Goal: Transaction & Acquisition: Purchase product/service

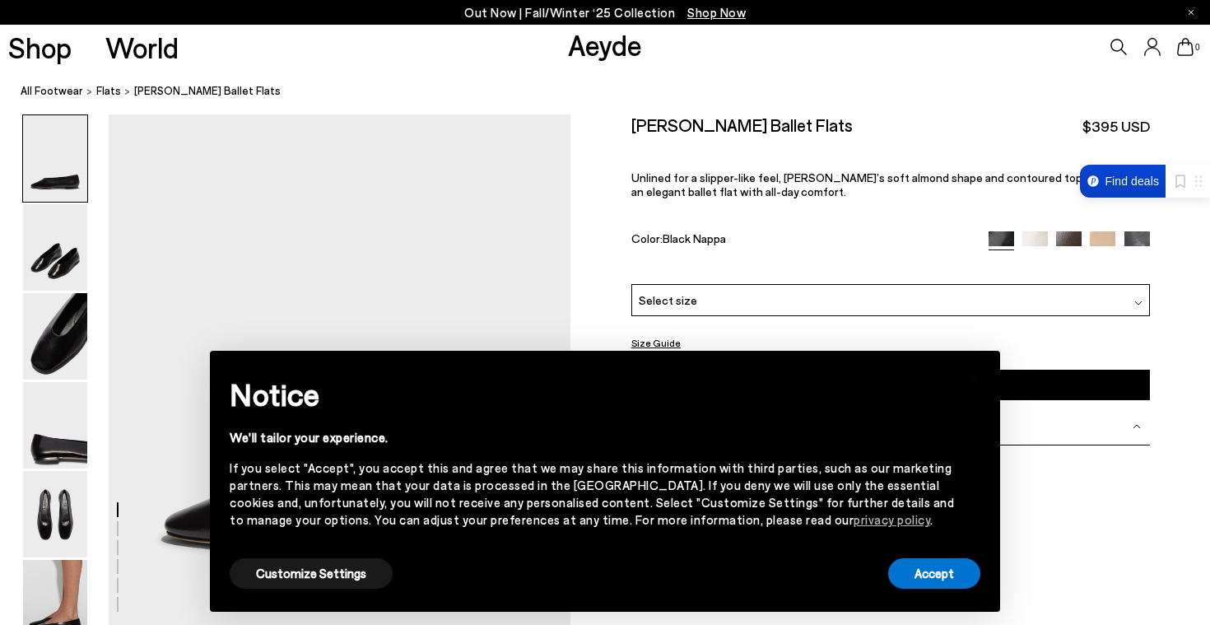
scroll to position [45, 0]
click at [919, 565] on button "Accept" at bounding box center [934, 573] width 92 height 30
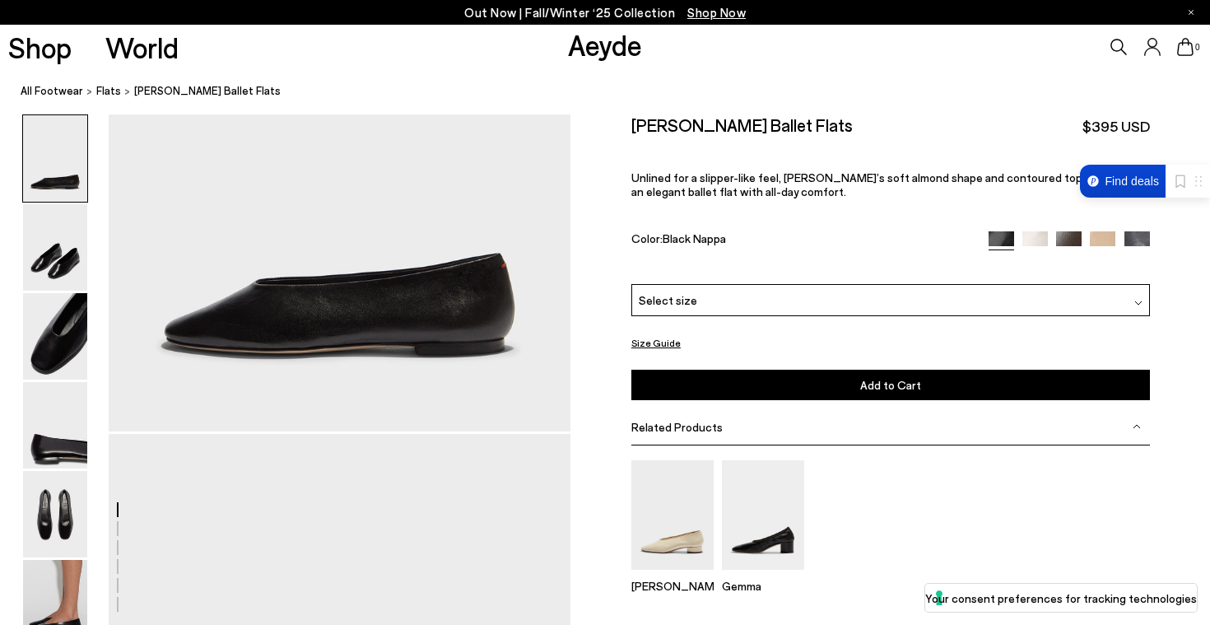
scroll to position [2, 0]
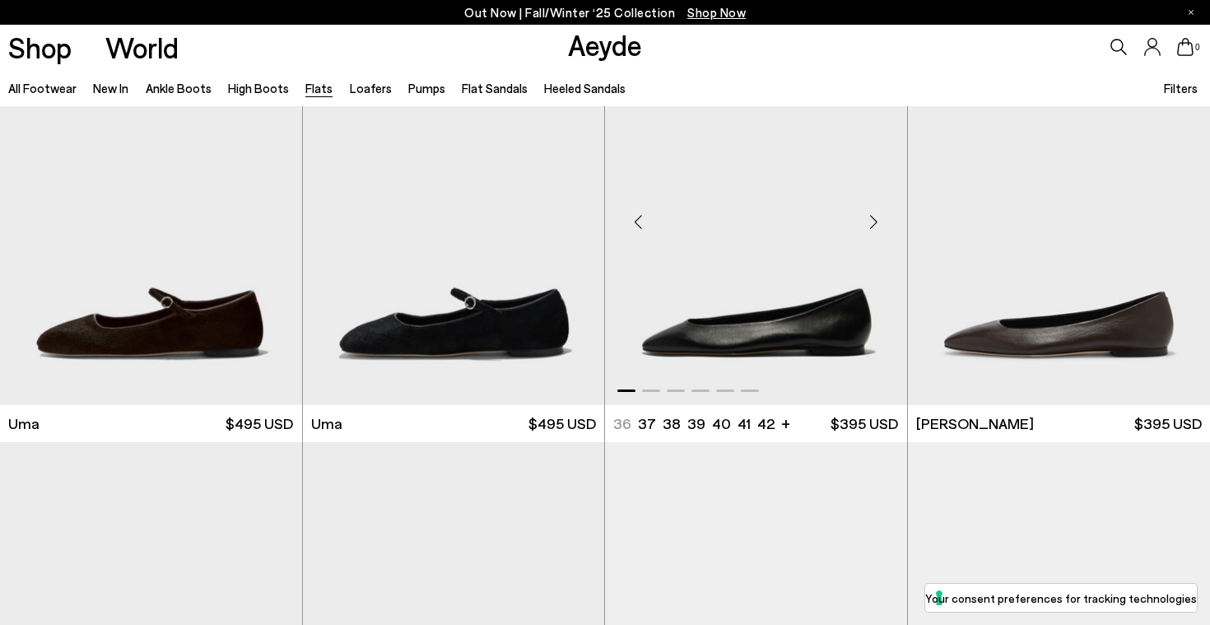
scroll to position [502, 0]
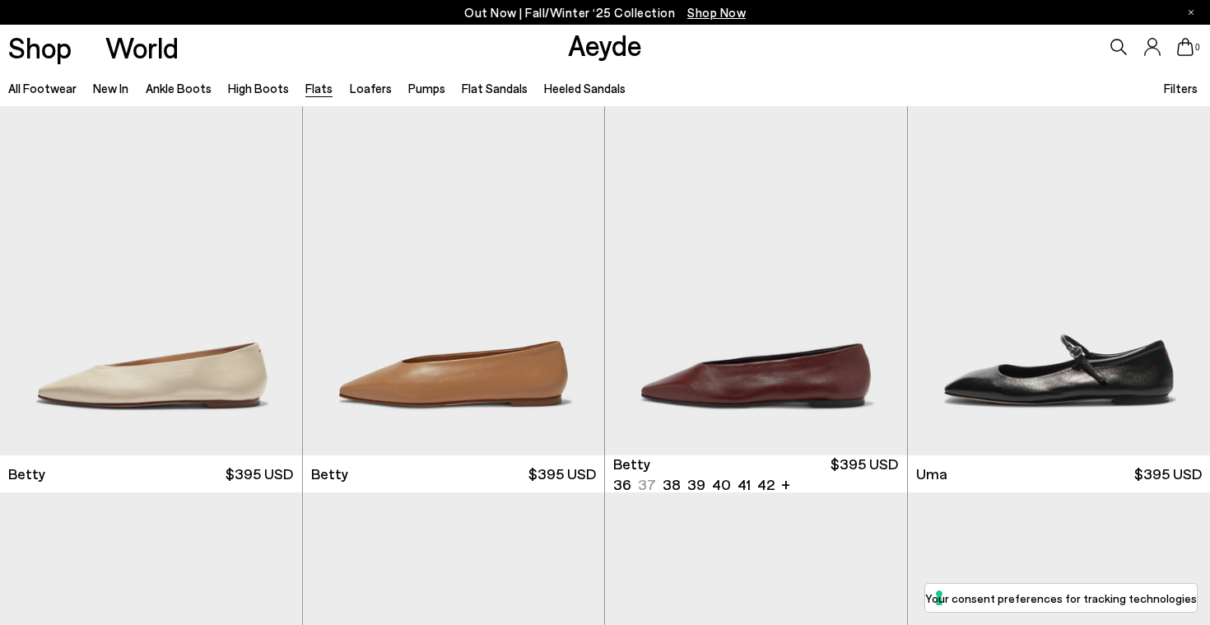
scroll to position [1331, 0]
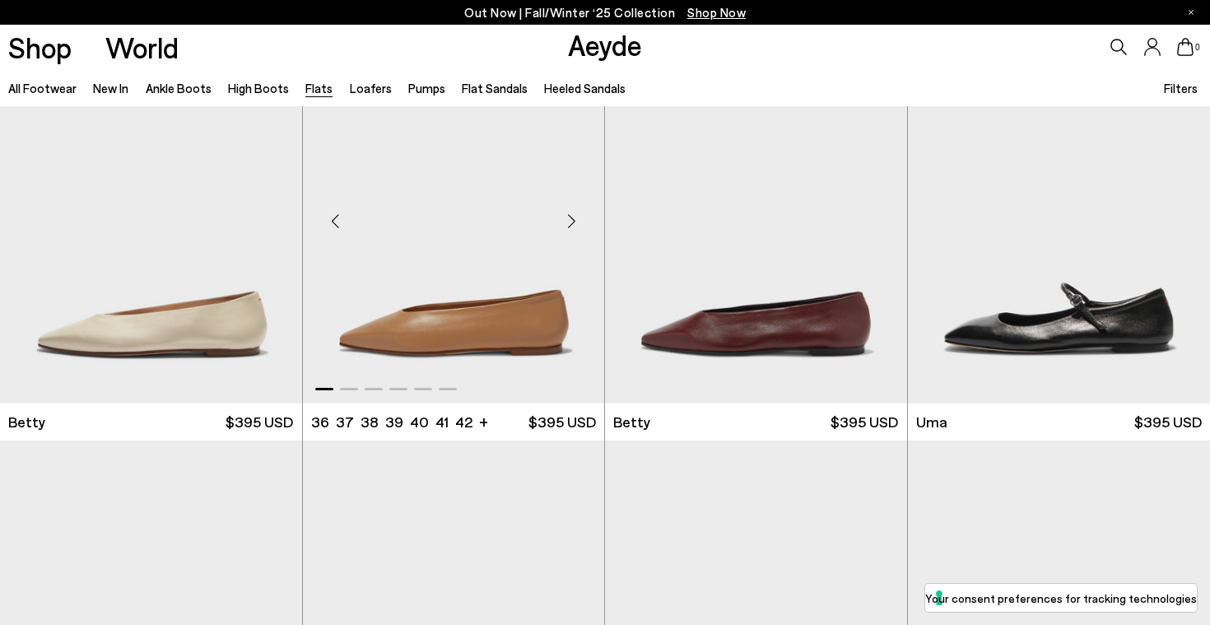
click at [570, 219] on div "Next slide" at bounding box center [571, 220] width 49 height 49
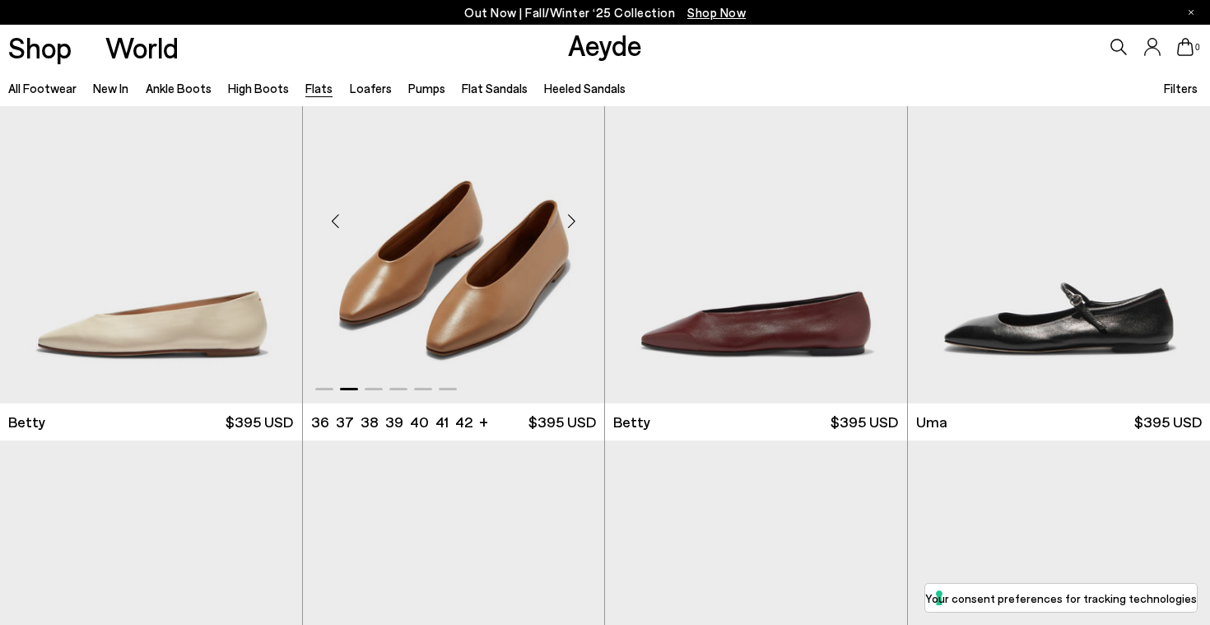
click at [570, 219] on div "Next slide" at bounding box center [571, 220] width 49 height 49
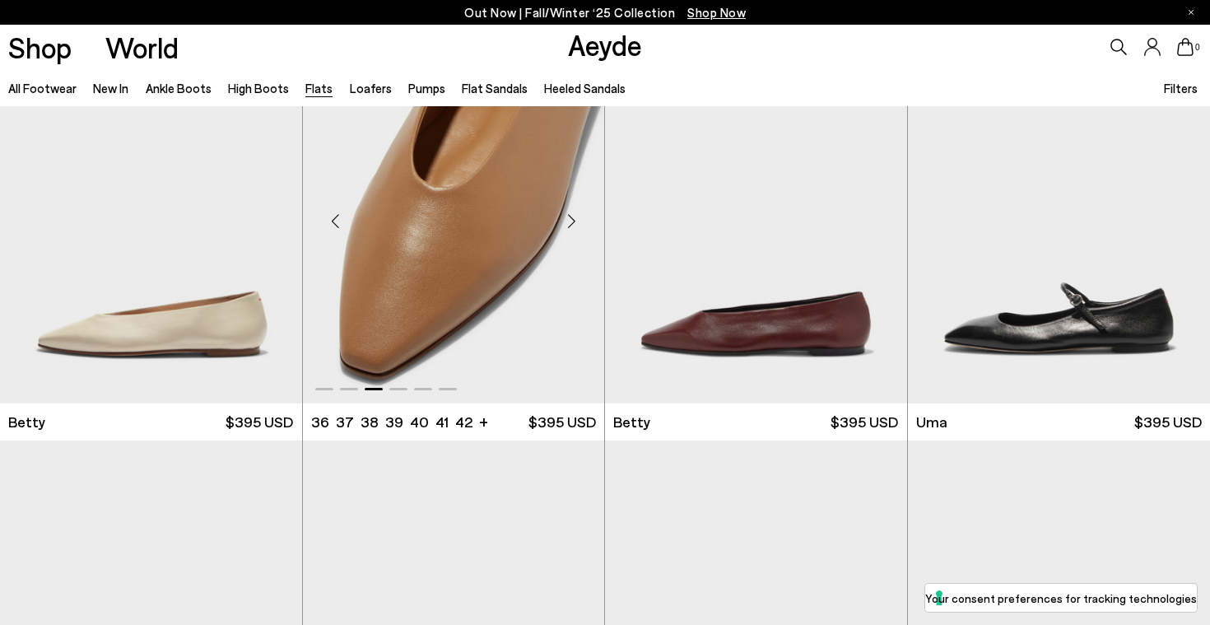
click at [570, 219] on div "Next slide" at bounding box center [571, 220] width 49 height 49
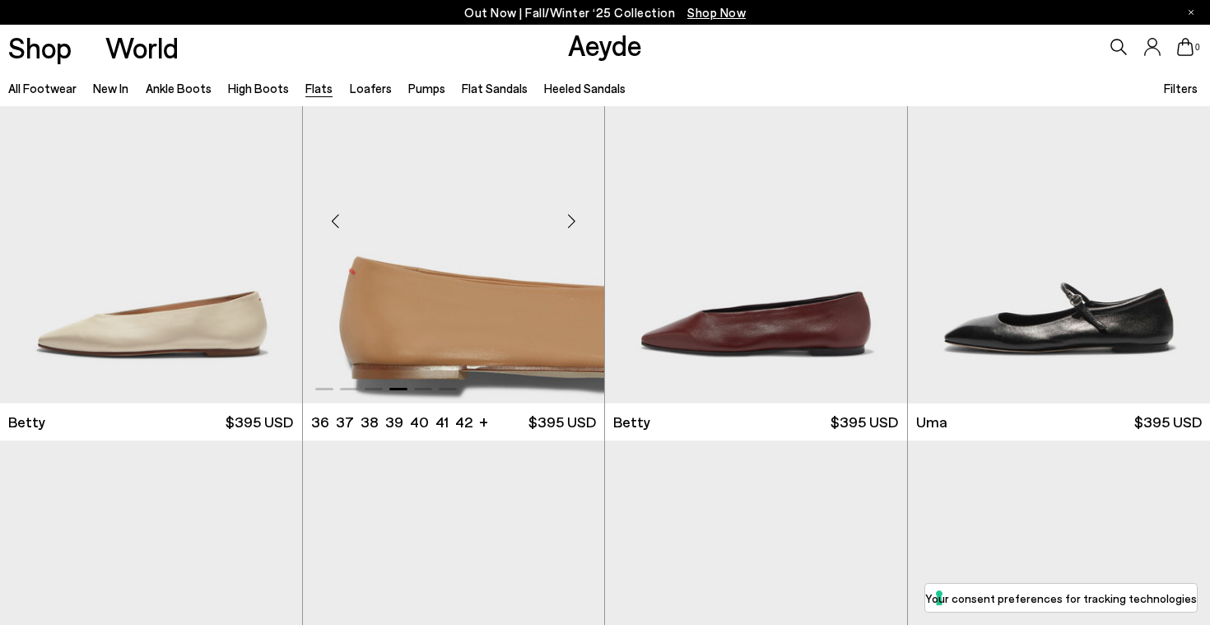
click at [570, 219] on div "Next slide" at bounding box center [571, 220] width 49 height 49
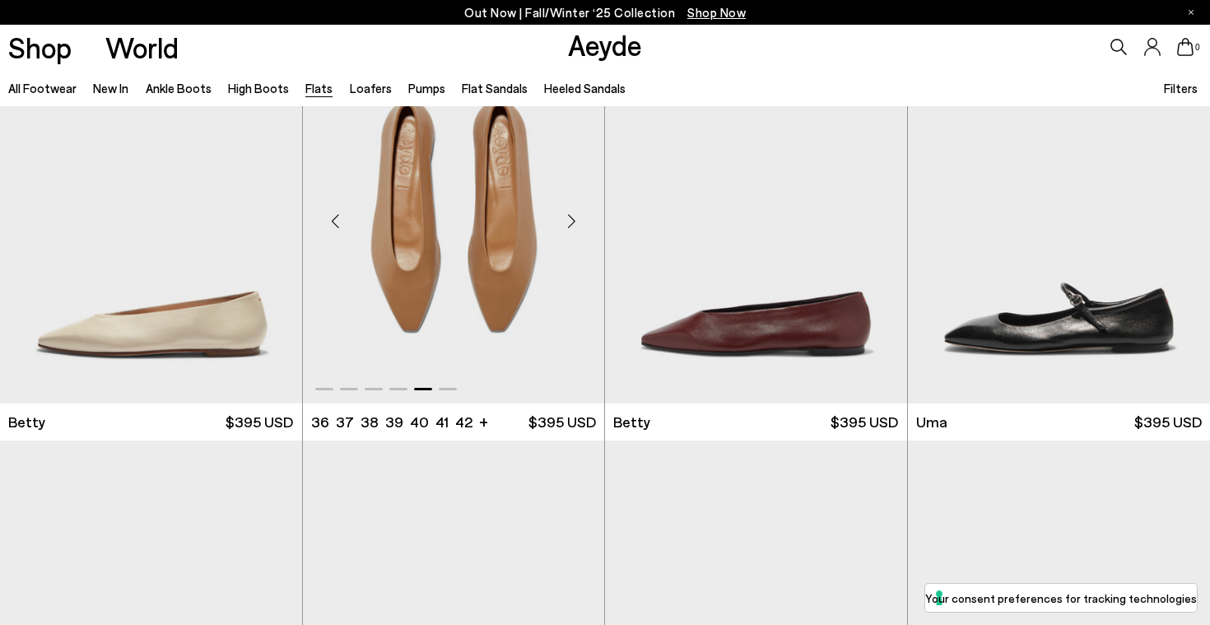
click at [524, 239] on img "5 / 6" at bounding box center [454, 215] width 302 height 380
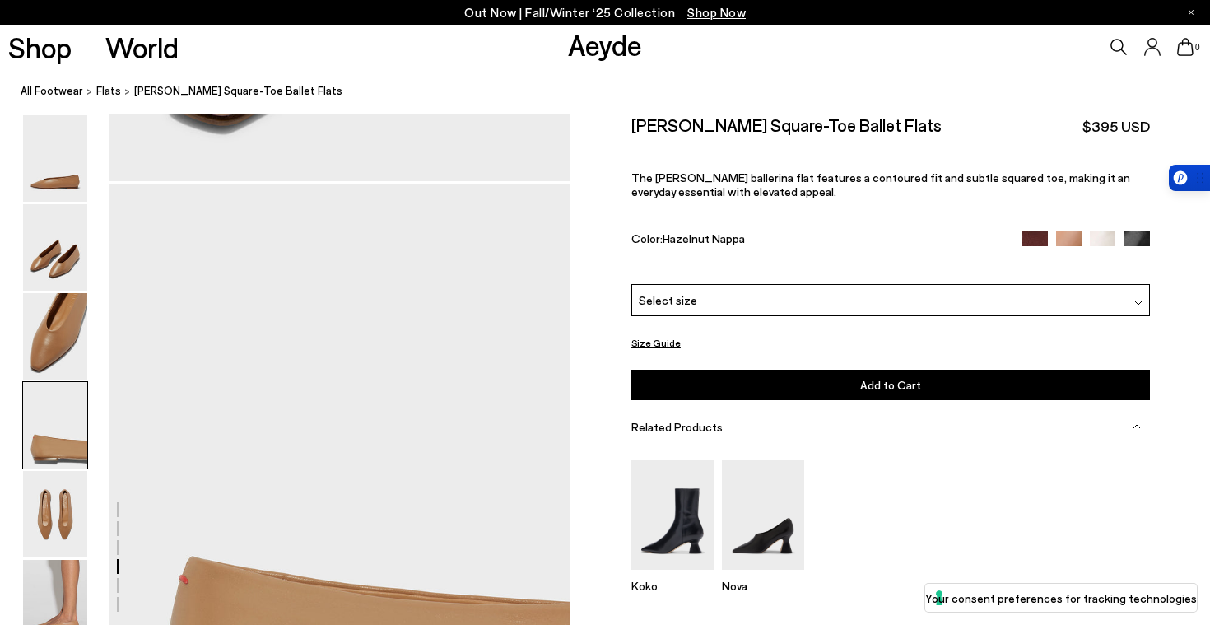
scroll to position [1922, 0]
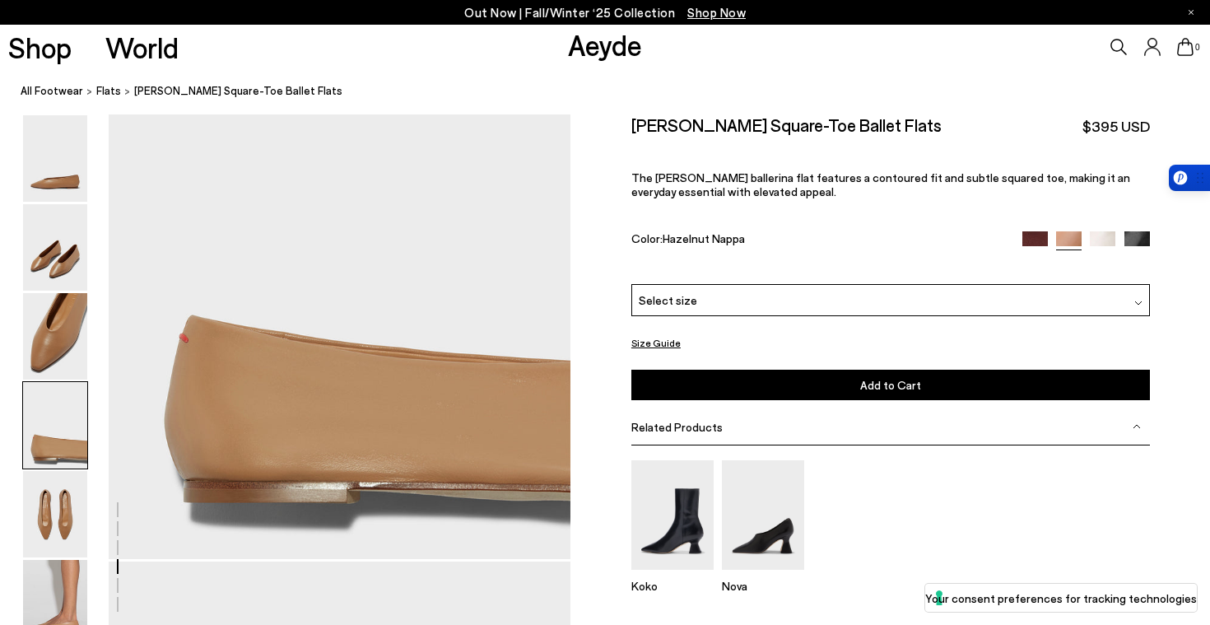
click at [741, 310] on div "Select size" at bounding box center [890, 300] width 519 height 32
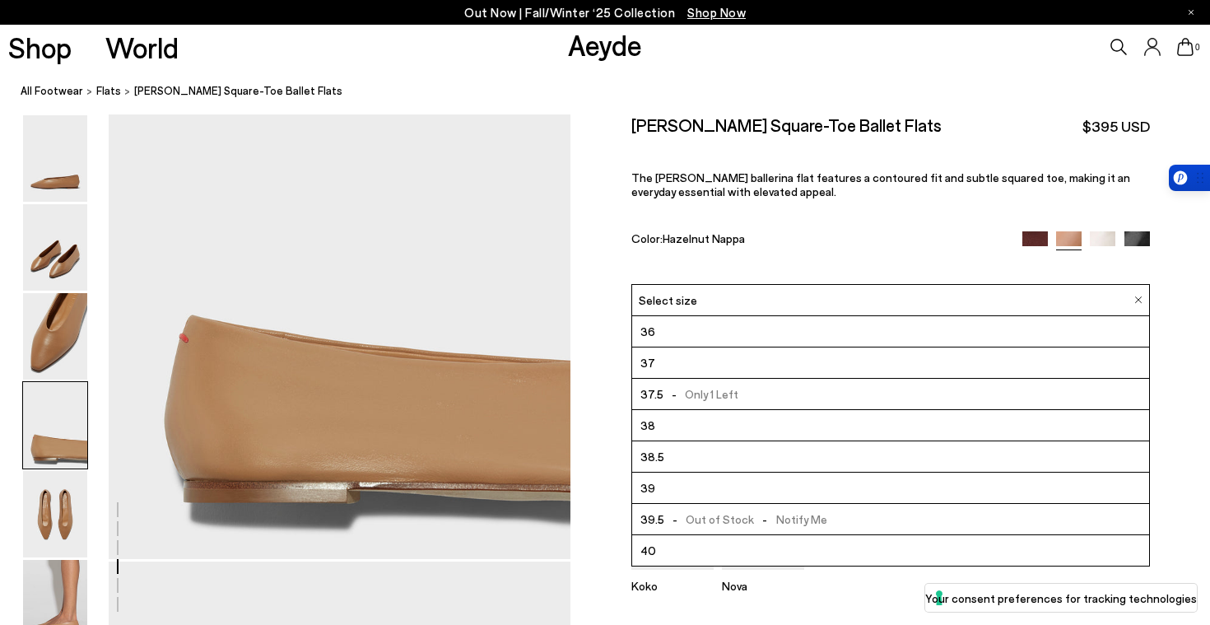
click at [1144, 235] on img at bounding box center [1138, 244] width 26 height 26
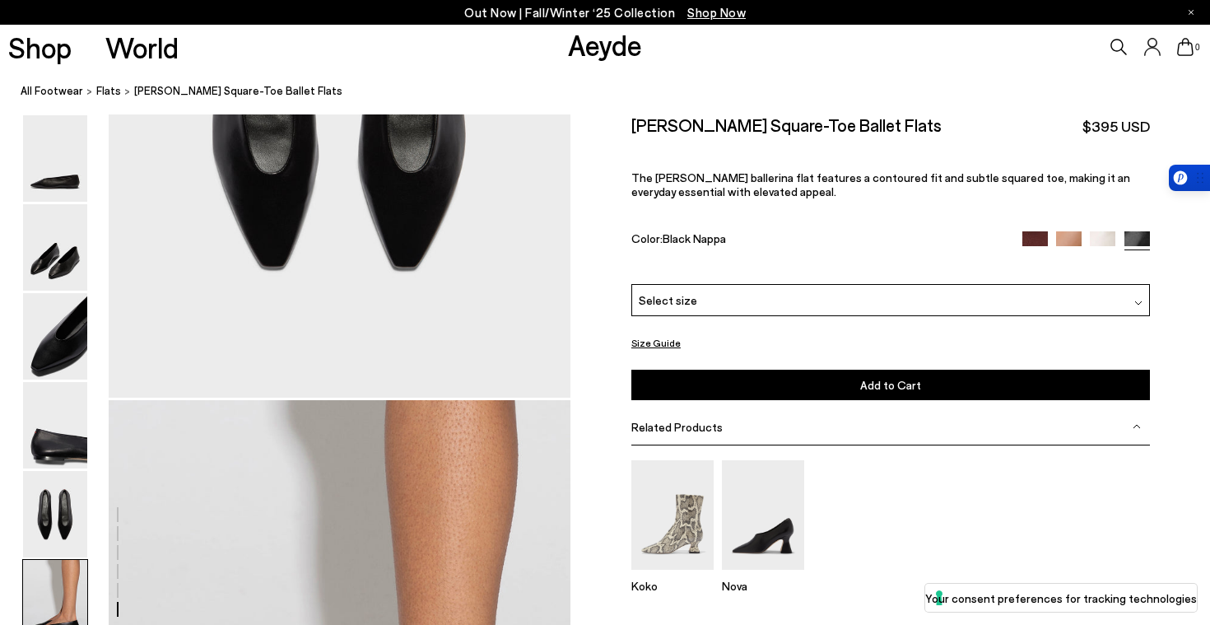
scroll to position [3449, 0]
